Goal: Obtain resource: Obtain resource

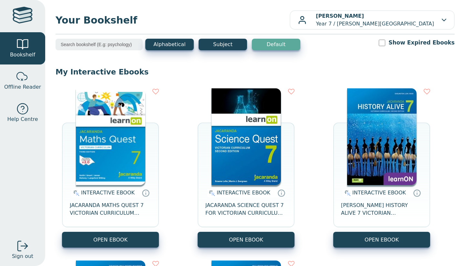
drag, startPoint x: 0, startPoint y: 0, endPoint x: 260, endPoint y: 126, distance: 289.1
click at [260, 126] on img at bounding box center [245, 136] width 69 height 97
click at [225, 143] on img at bounding box center [245, 136] width 69 height 97
